Goal: Information Seeking & Learning: Learn about a topic

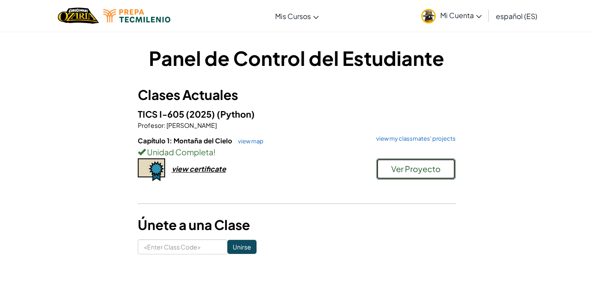
click at [395, 163] on button "Ver Proyecto" at bounding box center [416, 168] width 80 height 21
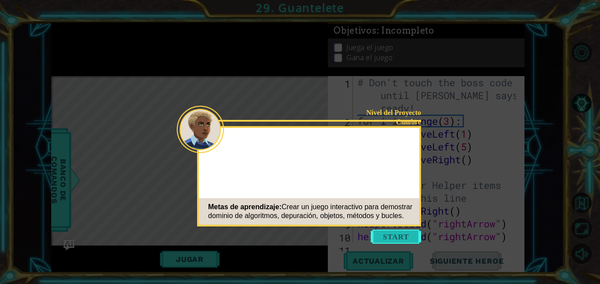
click at [394, 232] on button "Start" at bounding box center [396, 236] width 50 height 14
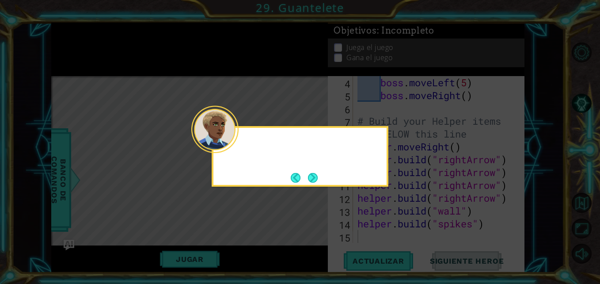
scroll to position [64, 0]
click at [321, 186] on div "¡Rápido, se nos agota el tiempo! Solo unos pocos" at bounding box center [300, 156] width 177 height 61
click at [311, 179] on button "Next" at bounding box center [312, 177] width 11 height 11
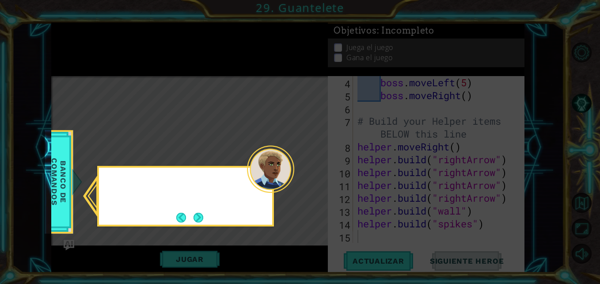
click at [311, 179] on icon at bounding box center [300, 142] width 600 height 284
click at [203, 216] on button "Next" at bounding box center [198, 217] width 10 height 10
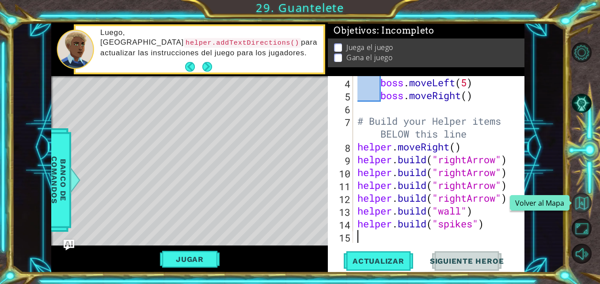
click at [581, 203] on button "Volver al Mapa" at bounding box center [582, 203] width 20 height 20
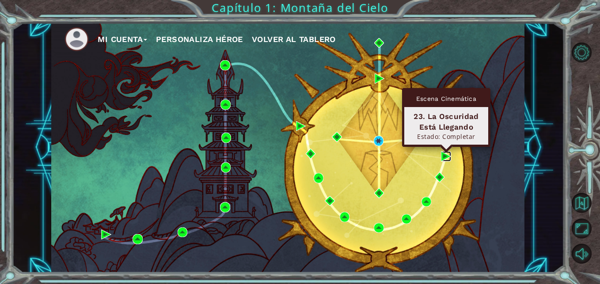
click at [444, 155] on img at bounding box center [446, 156] width 10 height 10
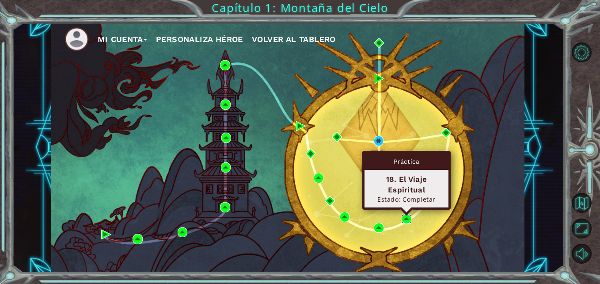
click at [407, 219] on img at bounding box center [407, 219] width 10 height 10
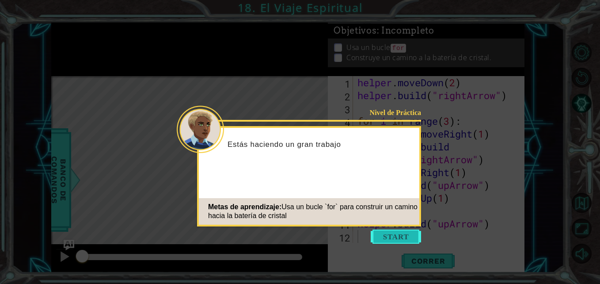
click at [402, 232] on button "Start" at bounding box center [396, 236] width 50 height 14
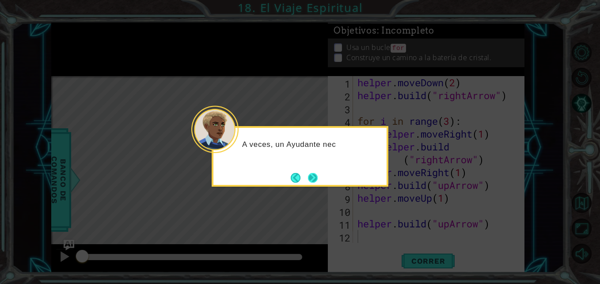
click at [317, 177] on button "Next" at bounding box center [312, 177] width 13 height 13
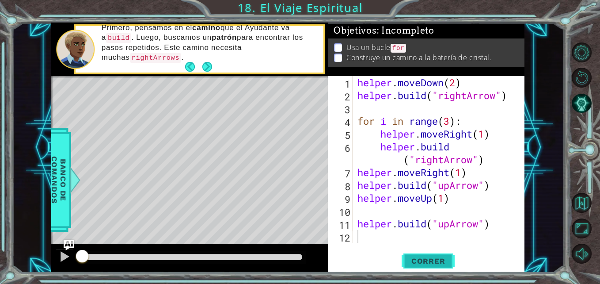
click at [431, 254] on button "Correr" at bounding box center [428, 260] width 53 height 19
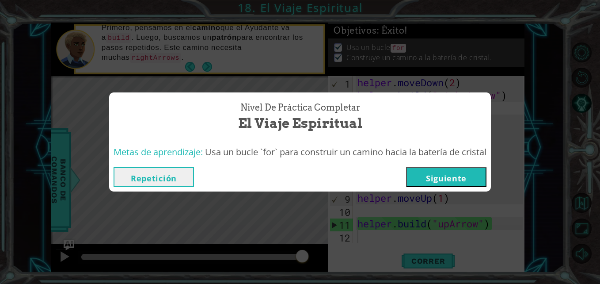
click at [462, 173] on button "Siguiente" at bounding box center [446, 177] width 80 height 20
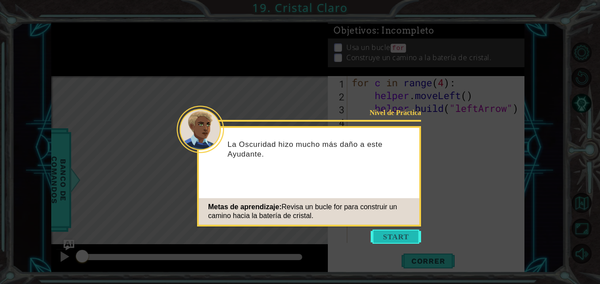
click at [400, 231] on button "Start" at bounding box center [396, 236] width 50 height 14
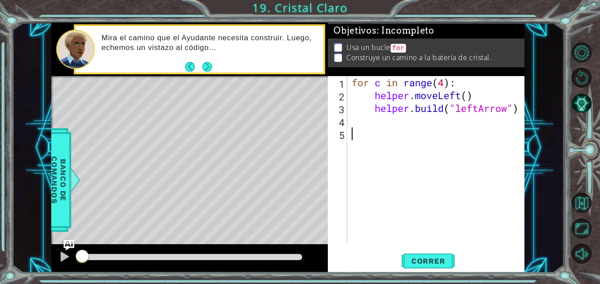
click at [350, 192] on div "for c in range ( 4 ) : helper . moveLeft ( ) helper . build ( "leftArrow" )" at bounding box center [438, 172] width 177 height 192
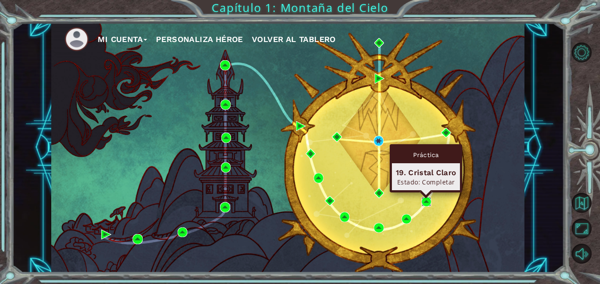
click at [427, 199] on img at bounding box center [426, 202] width 10 height 10
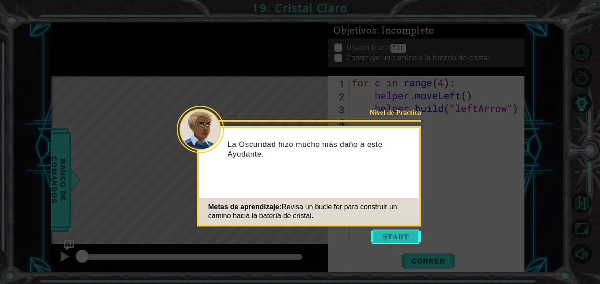
click at [393, 236] on button "Start" at bounding box center [396, 236] width 50 height 14
